Goal: Find specific page/section: Find specific page/section

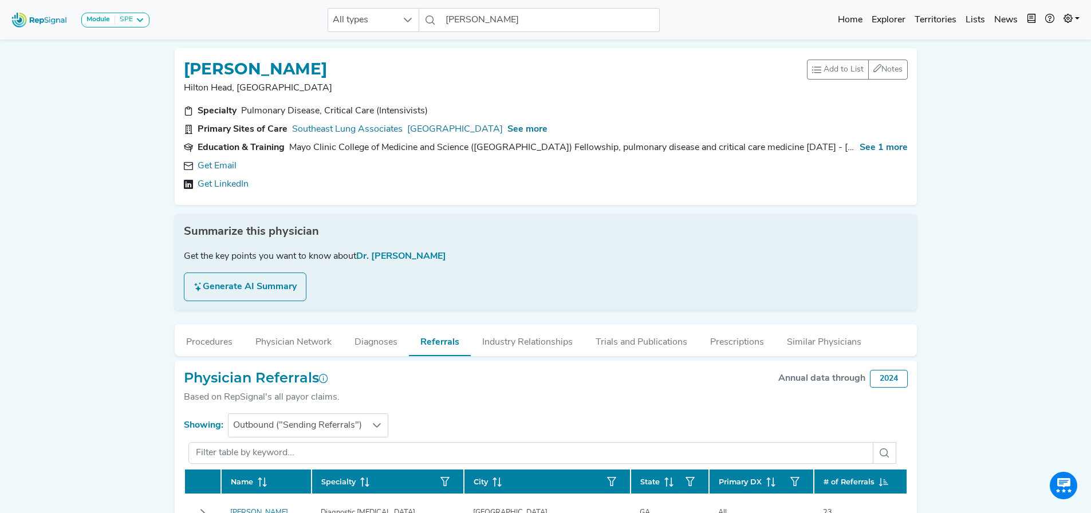
scroll to position [304, 9]
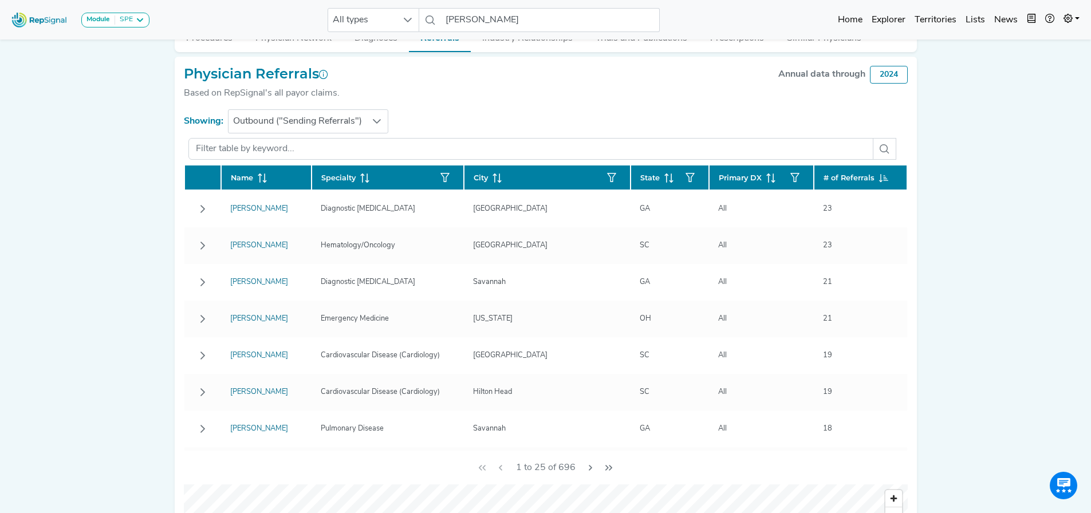
drag, startPoint x: 70, startPoint y: 416, endPoint x: 127, endPoint y: 515, distance: 114.9
click at [70, 416] on div "Module SPE [MEDICAL_DATA] Disposable Bronchoscope SBRT SPE TTNA [MEDICAL_DATA] …" at bounding box center [545, 299] width 1091 height 1206
click at [504, 16] on input "[PERSON_NAME]" at bounding box center [550, 20] width 219 height 24
drag, startPoint x: 490, startPoint y: 15, endPoint x: 439, endPoint y: 17, distance: 51.6
click at [439, 17] on div "All types [PERSON_NAME] 2 results are available" at bounding box center [494, 20] width 332 height 24
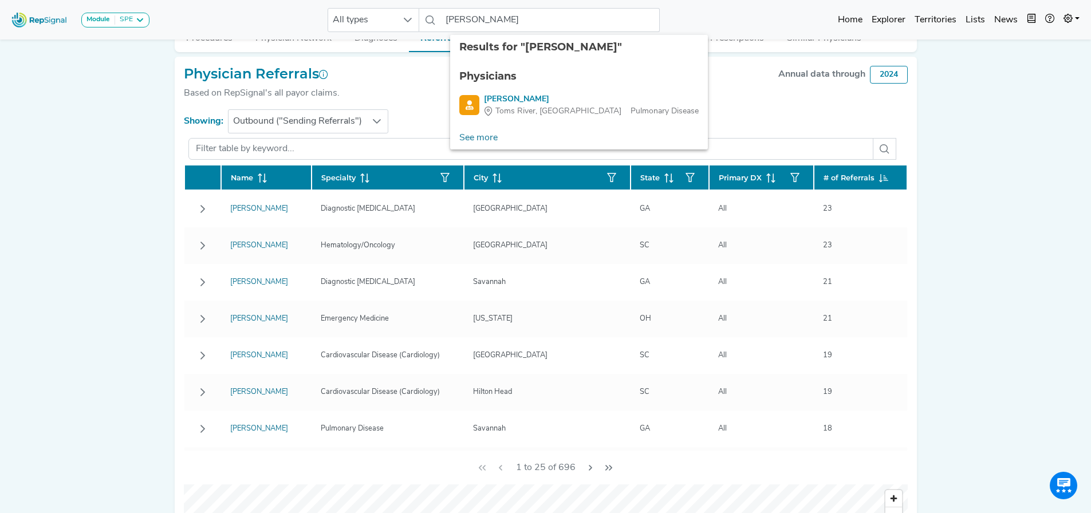
drag, startPoint x: 513, startPoint y: 96, endPoint x: 671, endPoint y: 378, distance: 323.1
click at [513, 96] on div "[PERSON_NAME]" at bounding box center [591, 99] width 215 height 12
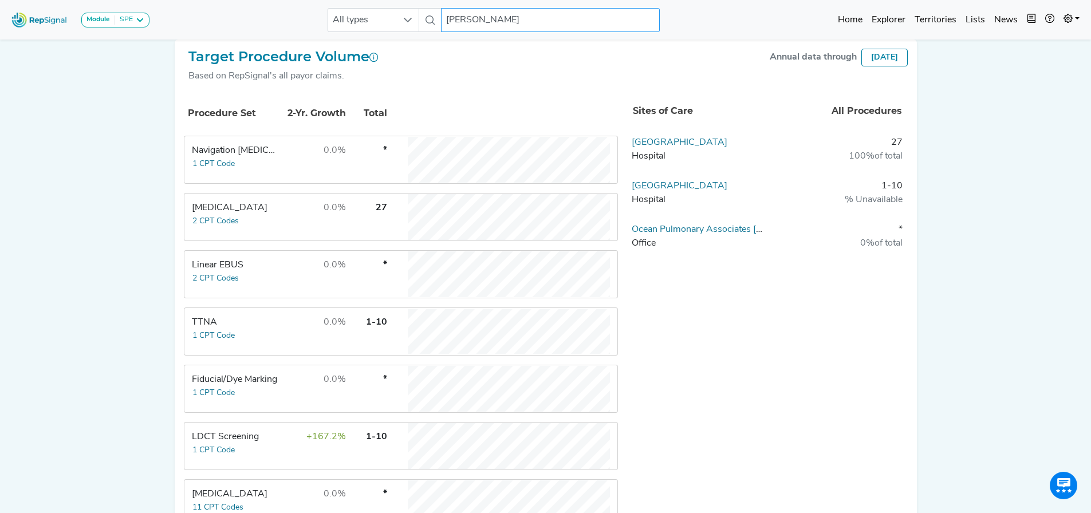
scroll to position [335, 9]
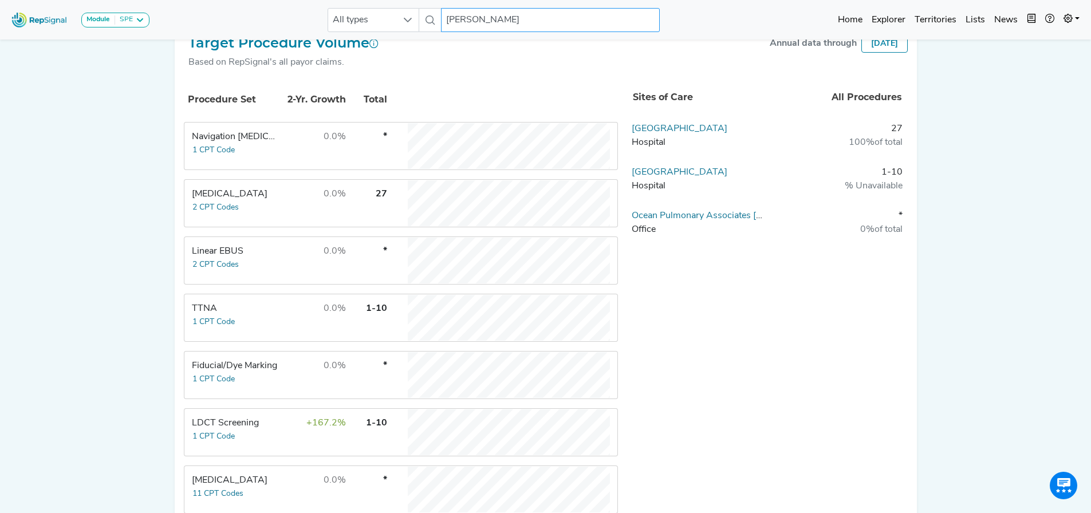
click at [480, 18] on input "[PERSON_NAME]" at bounding box center [550, 20] width 219 height 24
drag, startPoint x: 509, startPoint y: 18, endPoint x: 363, endPoint y: 22, distance: 145.5
click at [363, 22] on div "All types [PERSON_NAME] 2 results are available" at bounding box center [494, 20] width 332 height 24
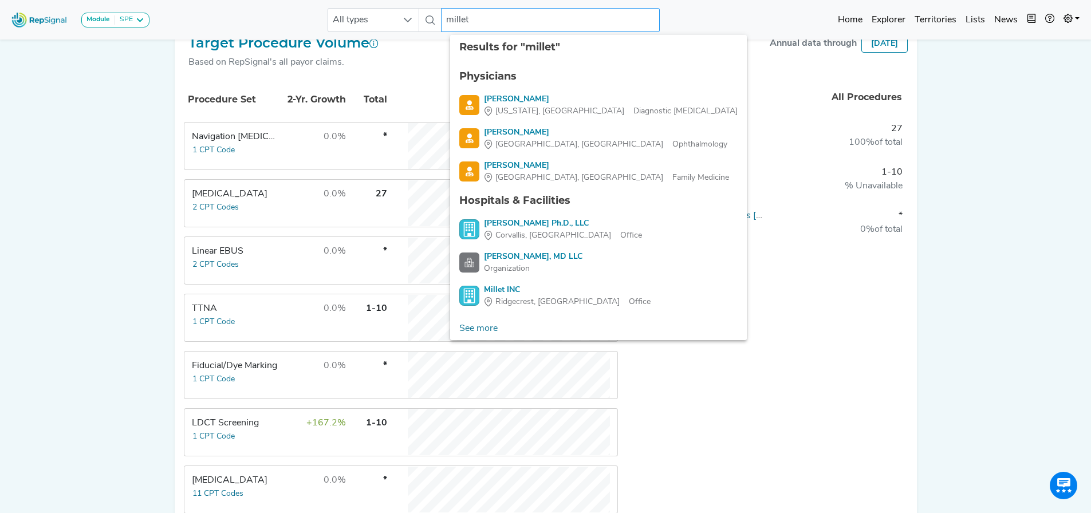
click at [479, 17] on input "millet" at bounding box center [550, 20] width 219 height 24
click at [452, 19] on input "millet" at bounding box center [550, 20] width 219 height 24
type input "[PERSON_NAME]"
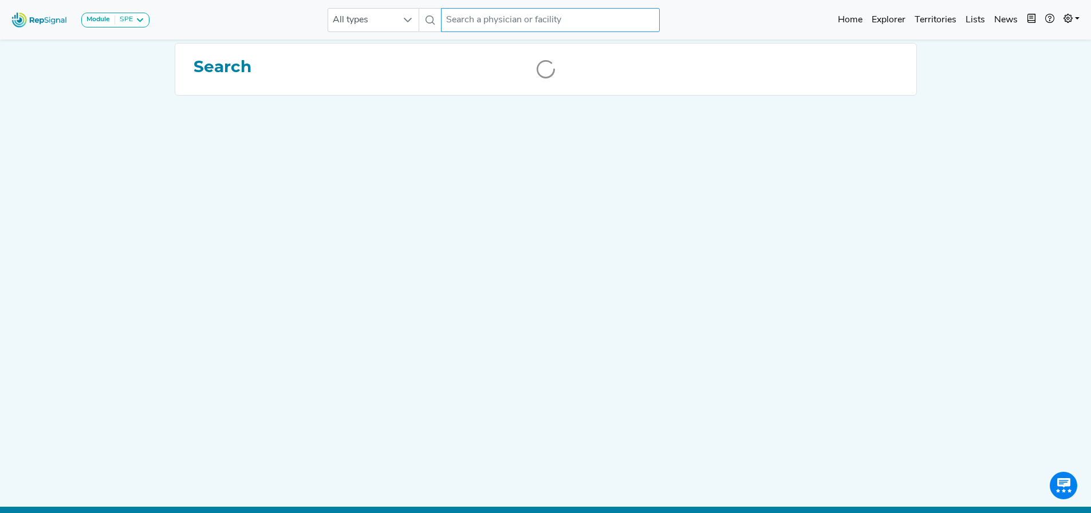
scroll to position [0, 9]
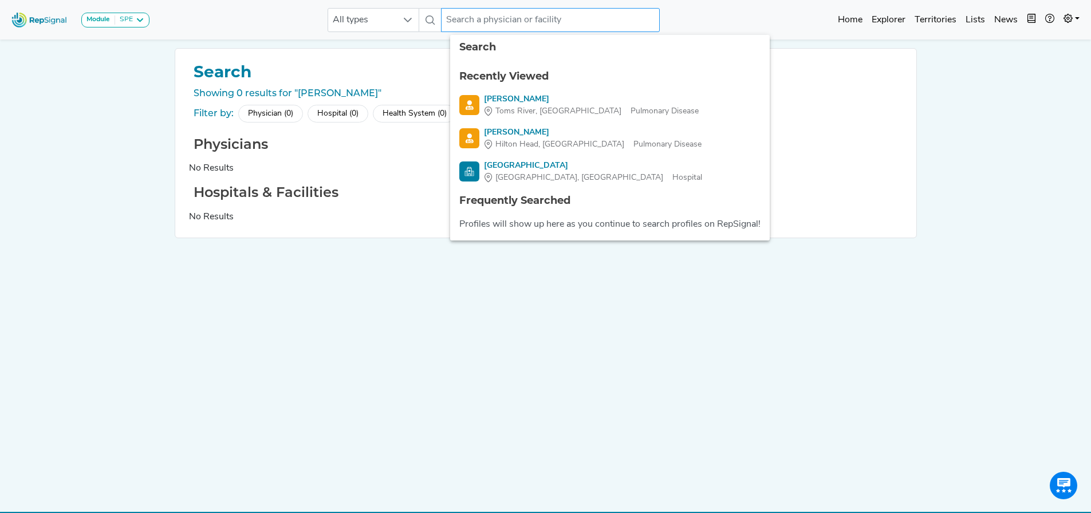
click at [479, 19] on input "text" at bounding box center [550, 20] width 219 height 24
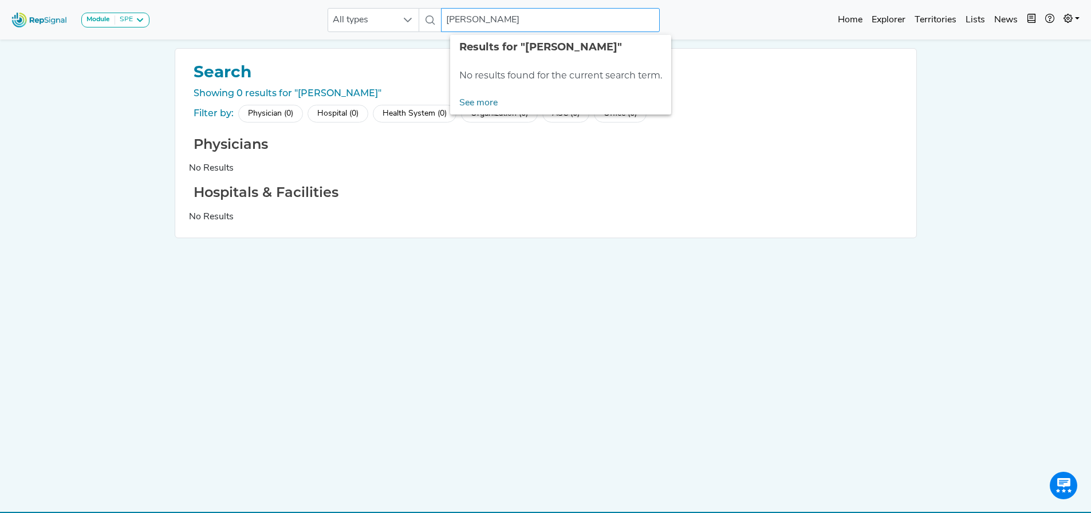
drag, startPoint x: 475, startPoint y: 21, endPoint x: 435, endPoint y: 21, distance: 39.5
click at [435, 21] on div "All types [PERSON_NAME] No results found" at bounding box center [494, 20] width 332 height 24
click at [401, 27] on div at bounding box center [408, 20] width 22 height 23
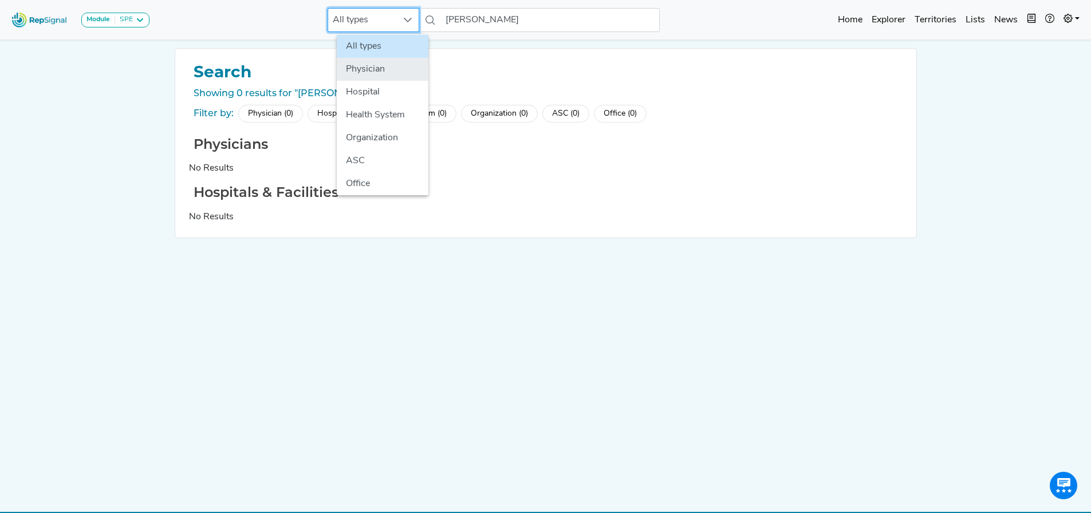
click at [388, 65] on li "Physician" at bounding box center [383, 69] width 92 height 23
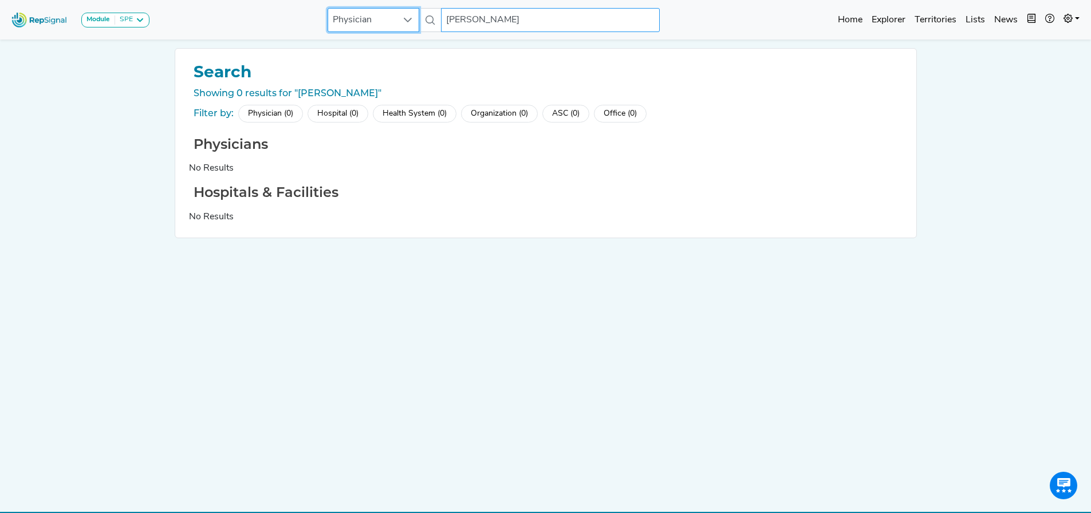
click at [475, 23] on input "[PERSON_NAME]" at bounding box center [550, 20] width 219 height 24
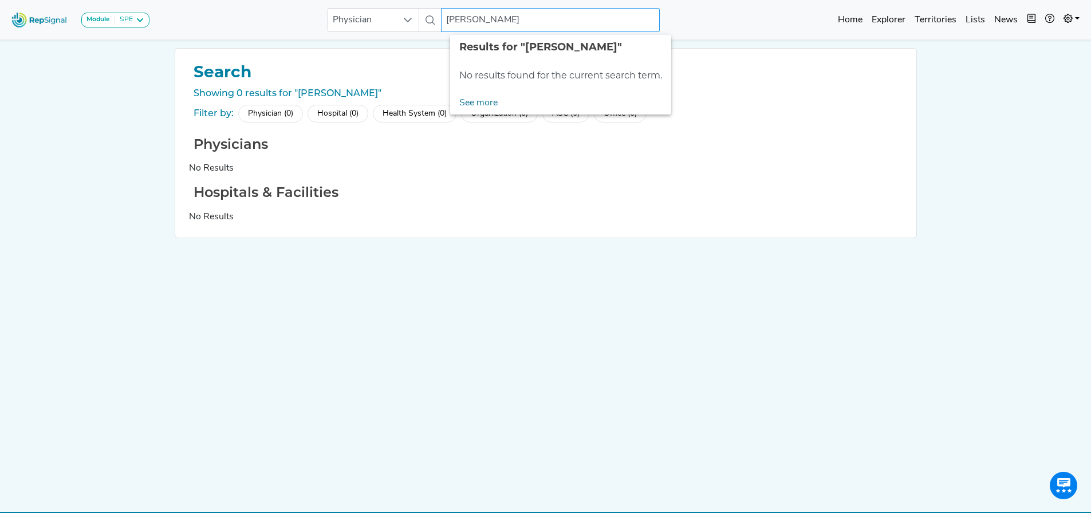
drag, startPoint x: 476, startPoint y: 19, endPoint x: 428, endPoint y: 23, distance: 48.3
click at [428, 23] on div "Physician [PERSON_NAME] No results found" at bounding box center [494, 20] width 332 height 24
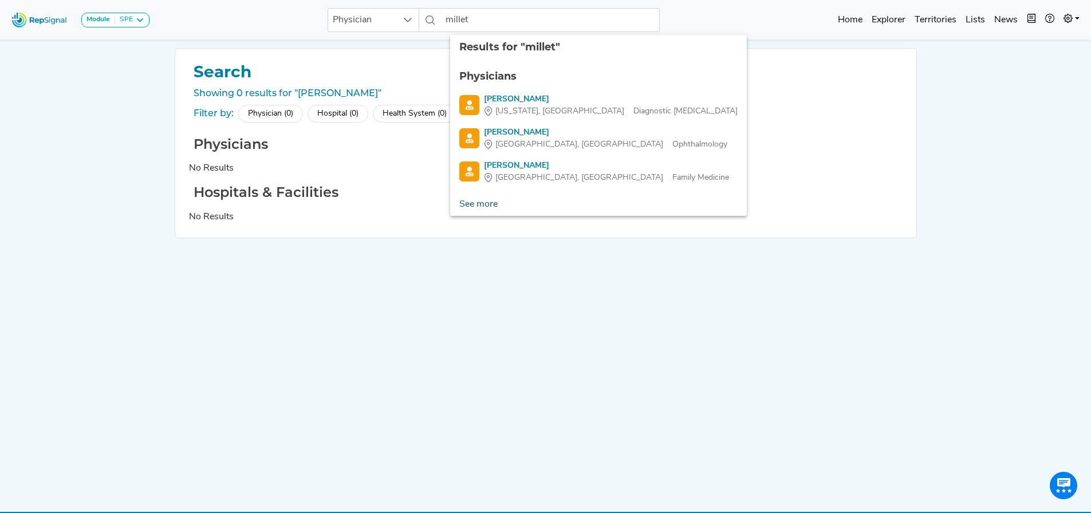
click at [476, 206] on link "See more" at bounding box center [478, 204] width 57 height 23
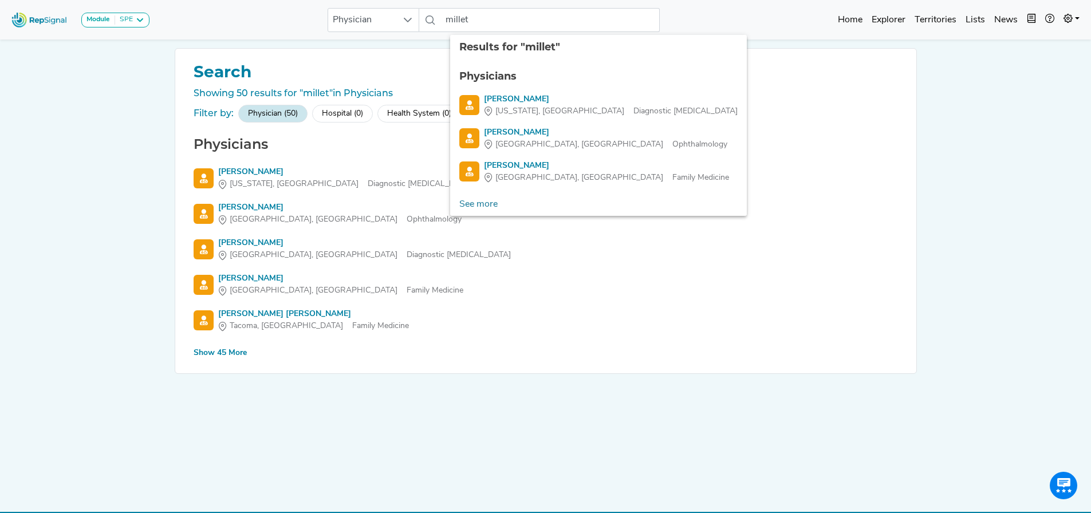
click at [221, 351] on div "Show 45 More" at bounding box center [220, 353] width 53 height 12
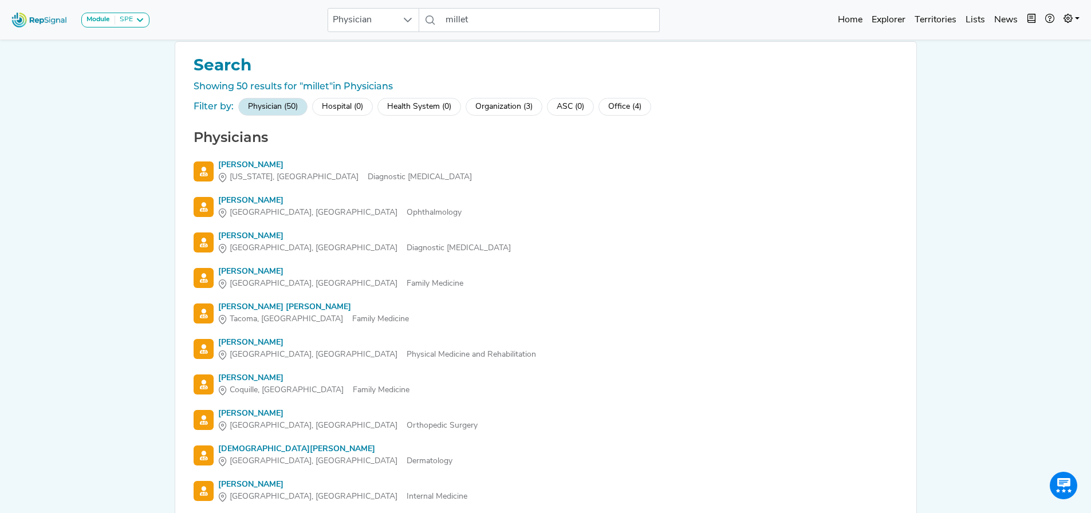
scroll to position [0, 9]
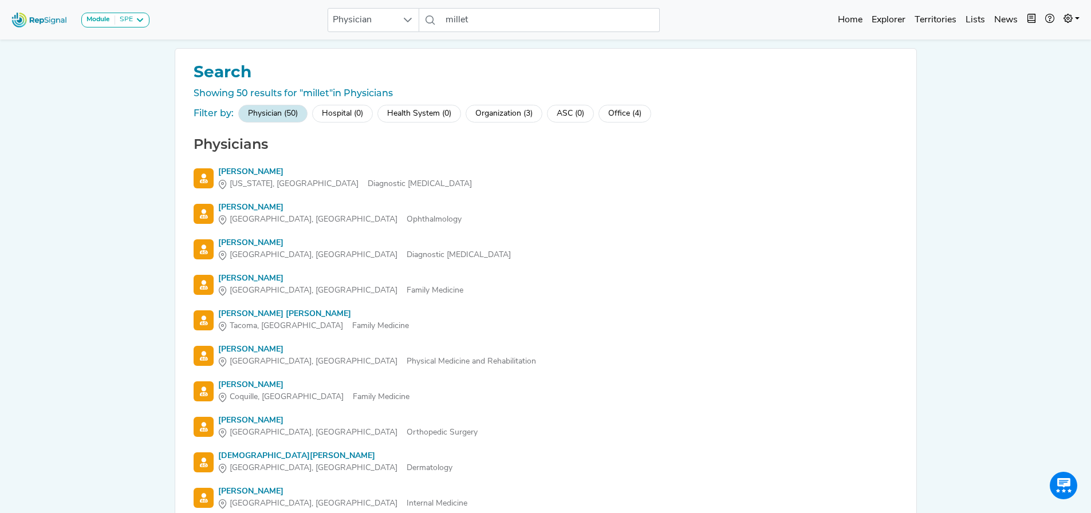
click at [475, 38] on nav "Module SPE [MEDICAL_DATA] Disposable Bronchoscope SBRT SPE TTNA [MEDICAL_DATA] …" at bounding box center [545, 20] width 1091 height 40
click at [475, 22] on input "millet" at bounding box center [550, 20] width 219 height 24
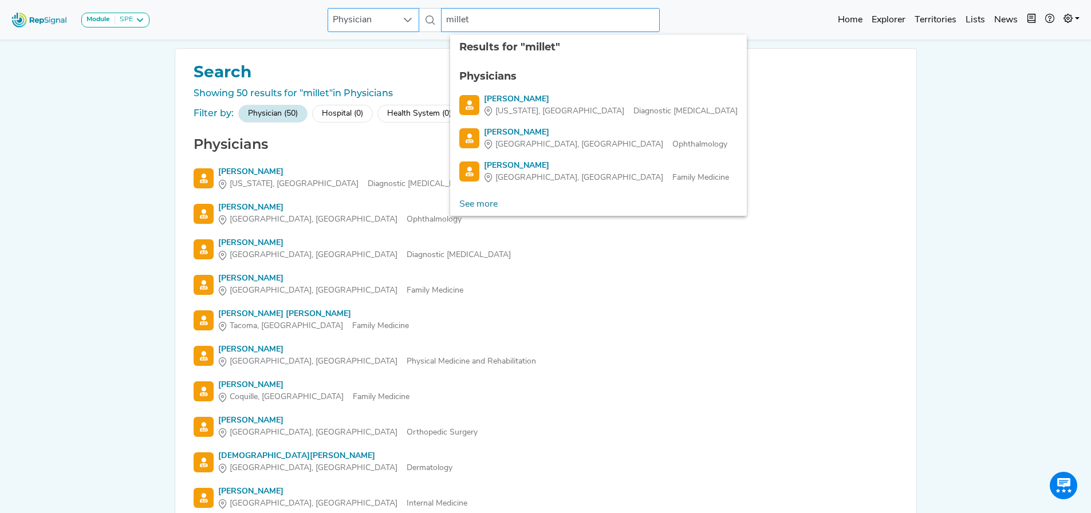
drag, startPoint x: 475, startPoint y: 17, endPoint x: 410, endPoint y: 17, distance: 64.7
click at [410, 17] on div "Physician millet 4 results are available" at bounding box center [494, 20] width 332 height 24
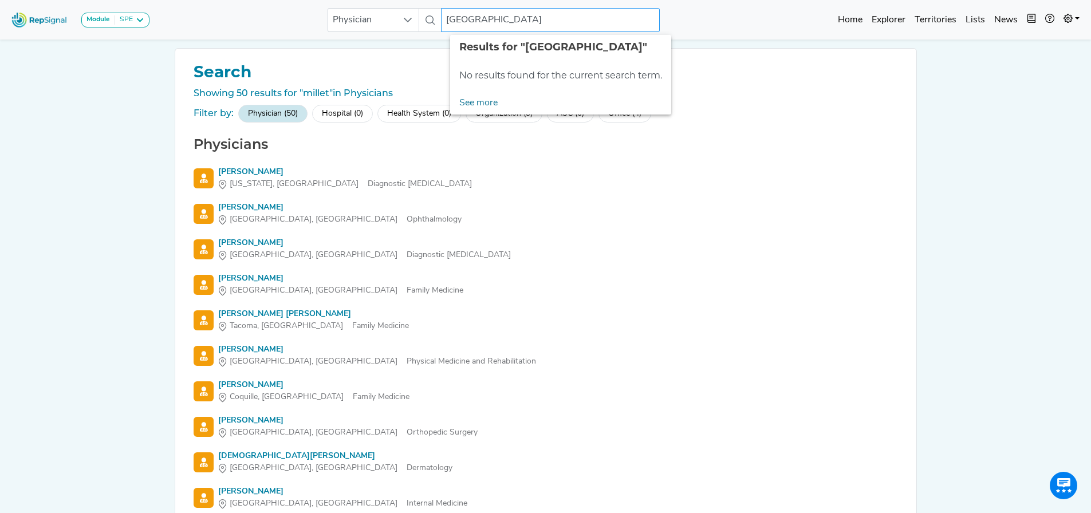
drag, startPoint x: 507, startPoint y: 15, endPoint x: 472, endPoint y: 25, distance: 36.7
click at [507, 15] on input "[GEOGRAPHIC_DATA]" at bounding box center [550, 20] width 219 height 24
click at [385, 25] on span "Physician" at bounding box center [362, 20] width 69 height 23
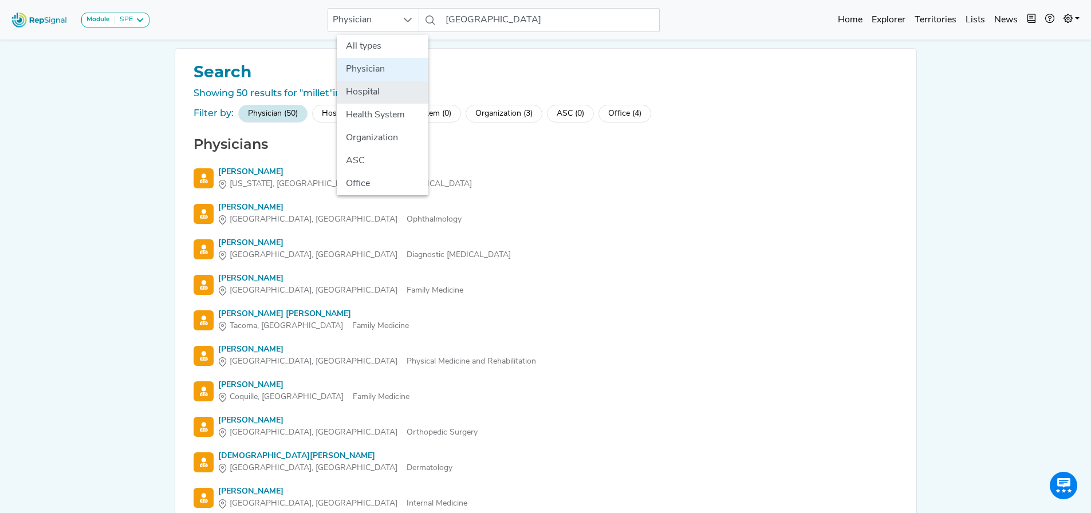
click at [364, 96] on li "Hospital" at bounding box center [383, 92] width 92 height 23
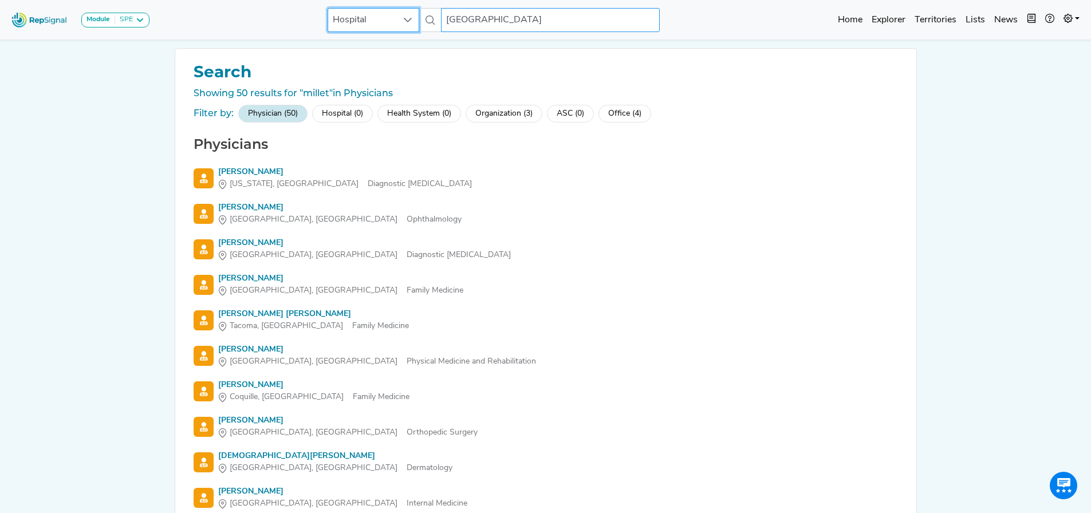
click at [529, 19] on input "[GEOGRAPHIC_DATA]" at bounding box center [550, 20] width 219 height 24
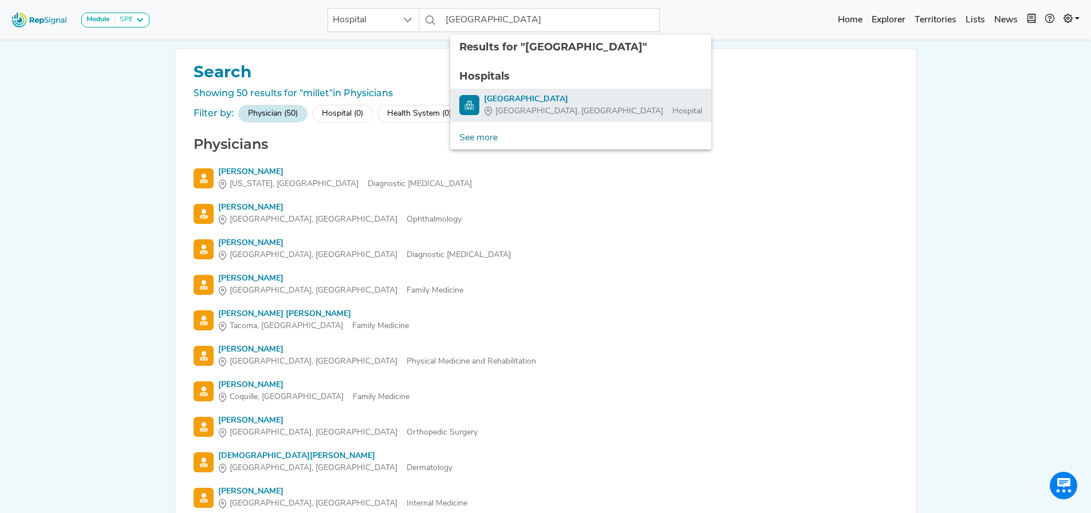
click at [565, 104] on div "[GEOGRAPHIC_DATA]" at bounding box center [593, 99] width 218 height 12
type input "[GEOGRAPHIC_DATA]"
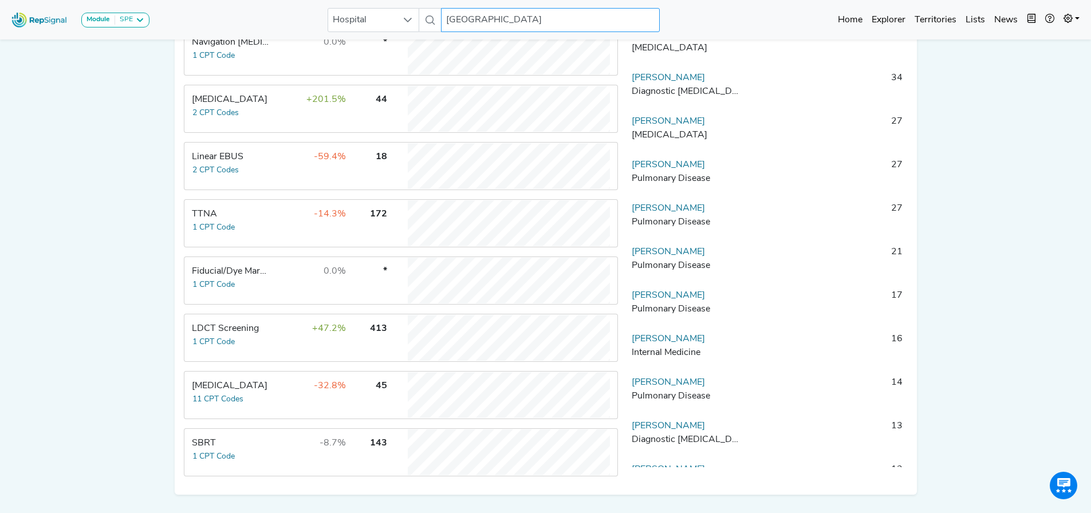
scroll to position [307, 9]
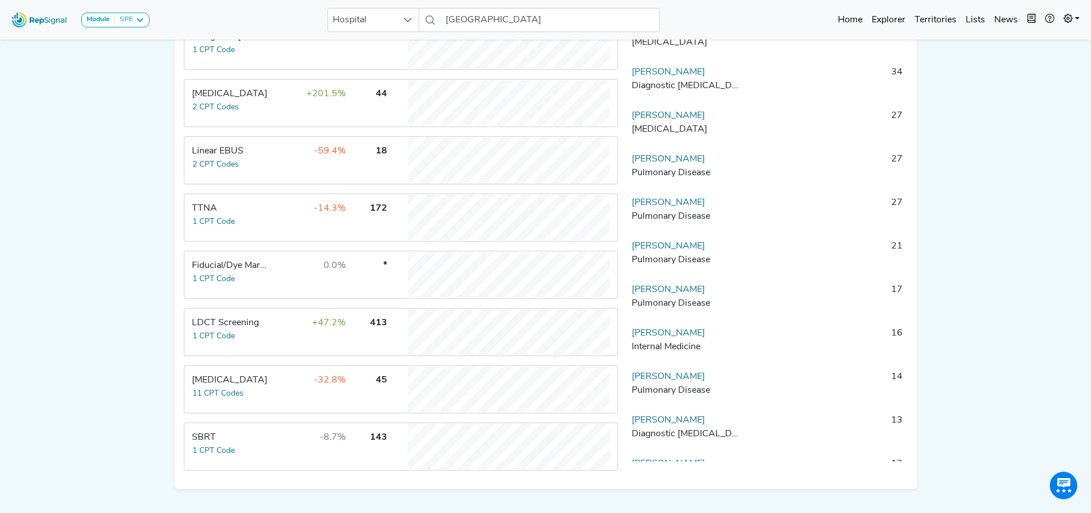
click at [1090, 65] on html "Module SPE [MEDICAL_DATA] Disposable Bronchoscope SBRT SPE TTNA [MEDICAL_DATA] …" at bounding box center [545, 116] width 1091 height 846
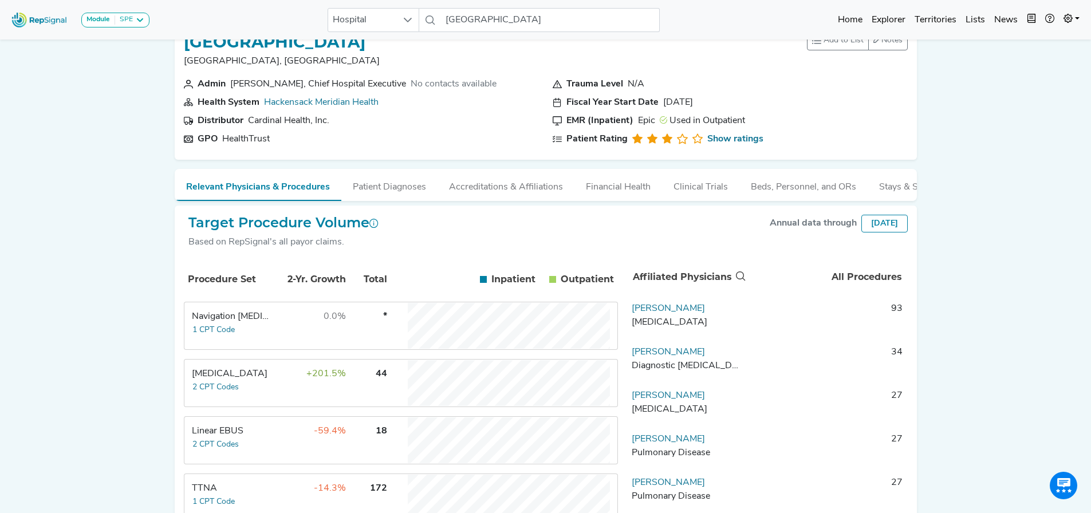
scroll to position [0, 9]
